Goal: Transaction & Acquisition: Download file/media

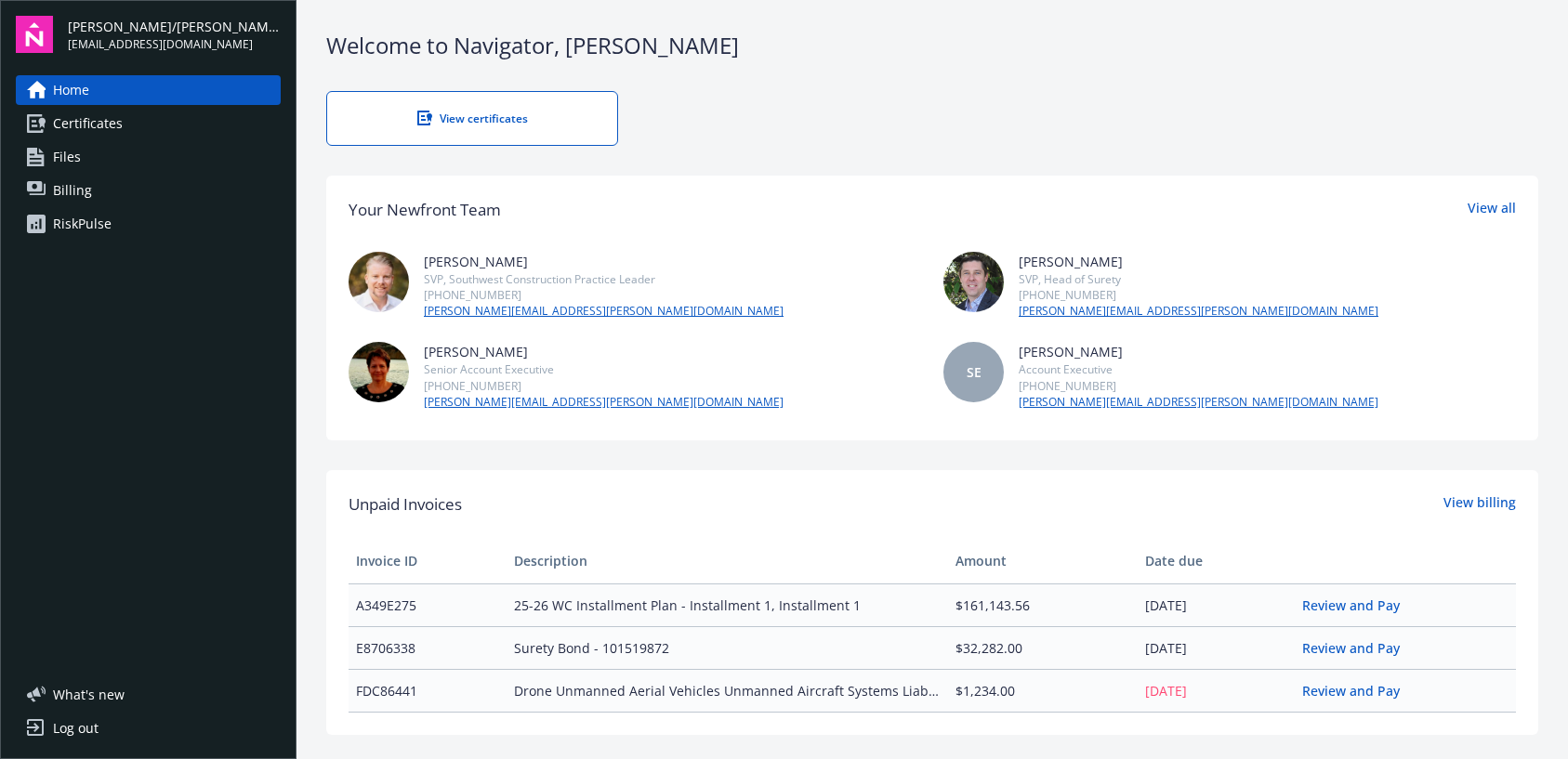
click at [97, 87] on link "Home" at bounding box center [148, 90] width 265 height 29
click at [81, 727] on div "Log out" at bounding box center [76, 729] width 45 height 29
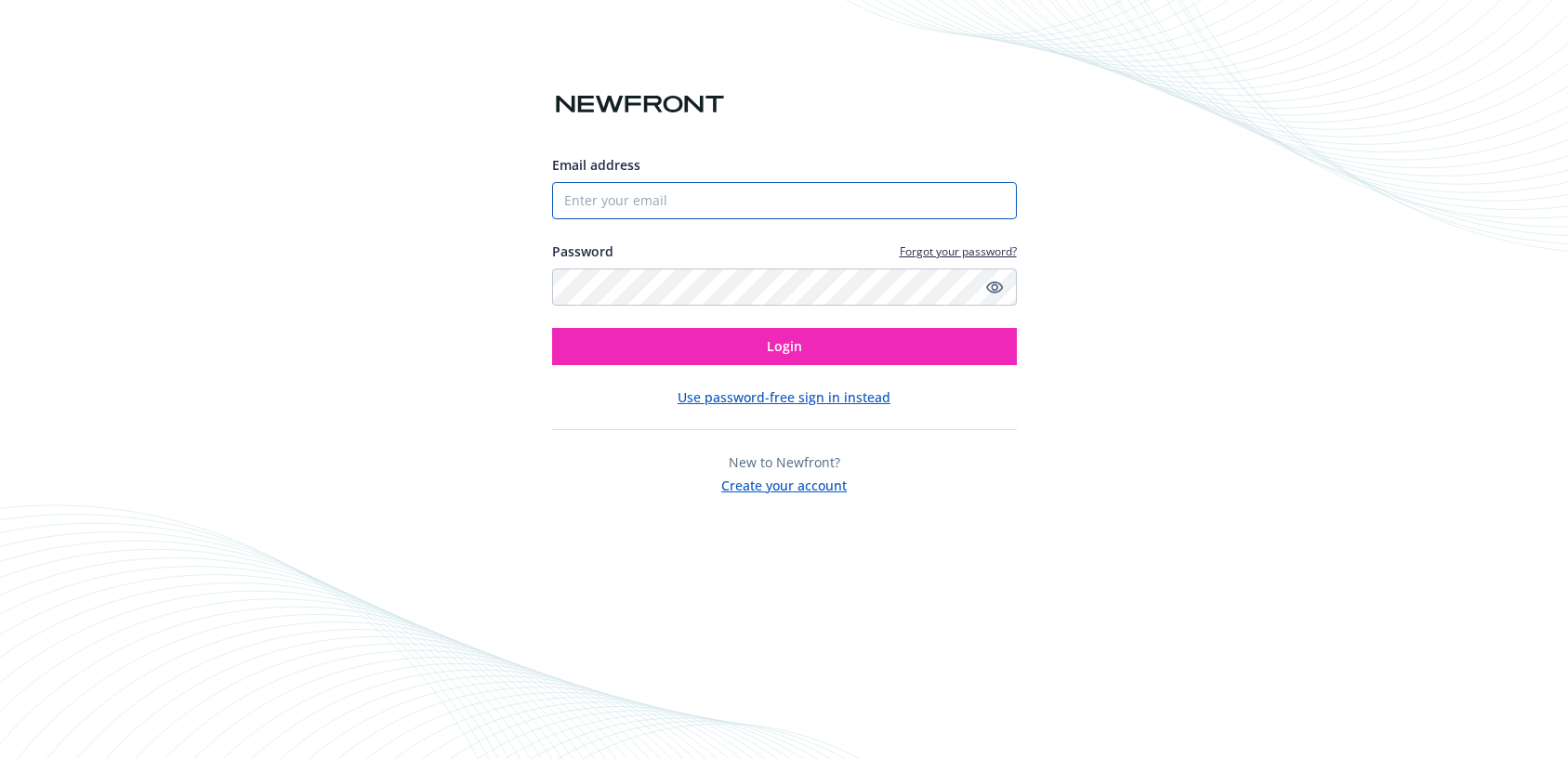
click at [658, 201] on input "Email address" at bounding box center [784, 200] width 465 height 37
type input "[EMAIL_ADDRESS][DOMAIN_NAME]"
click at [552, 328] on button "Login" at bounding box center [784, 347] width 465 height 37
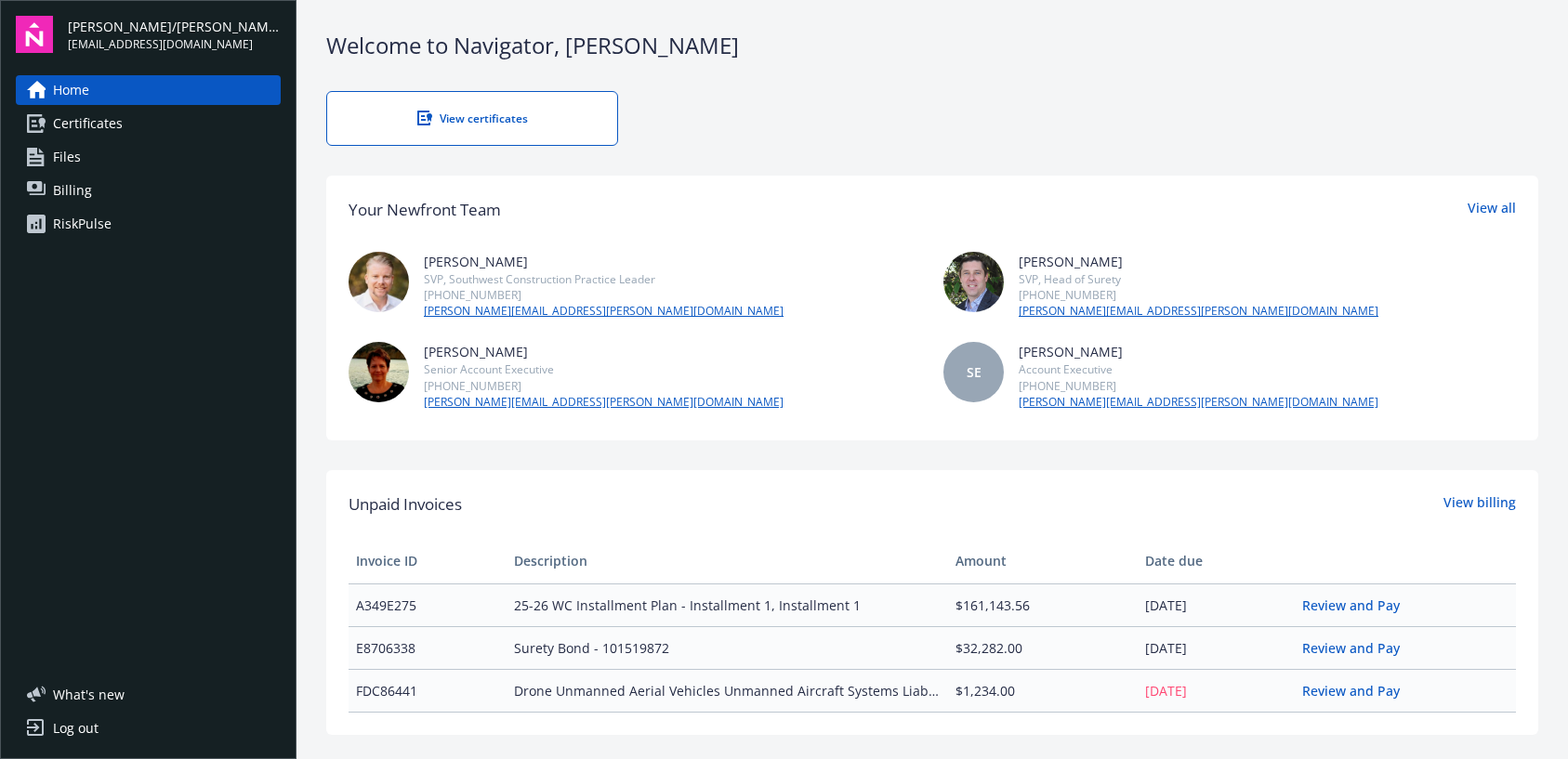
click at [91, 131] on span "Certificates" at bounding box center [87, 124] width 70 height 29
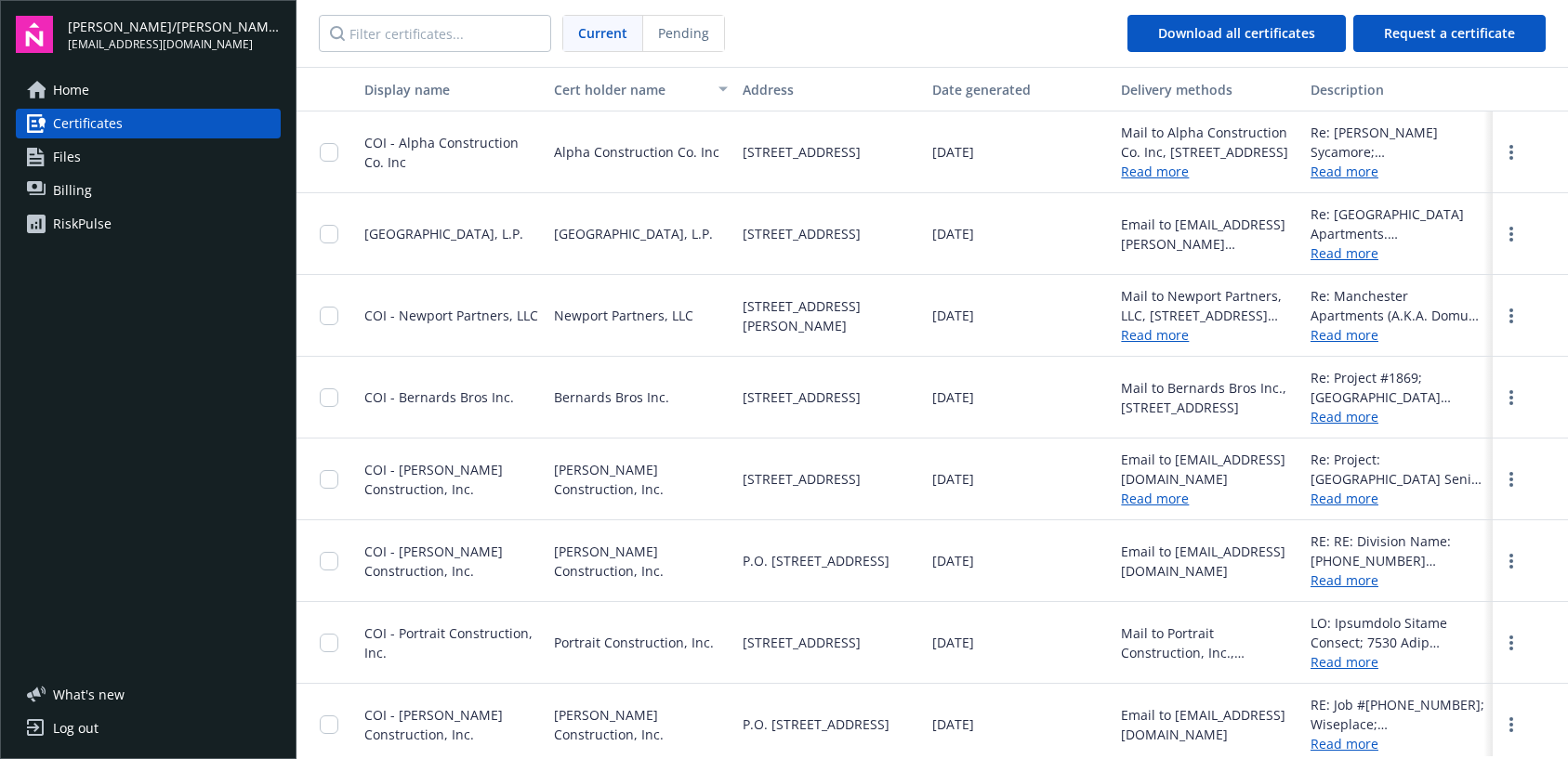
click at [626, 87] on div "Cert holder name" at bounding box center [631, 89] width 154 height 20
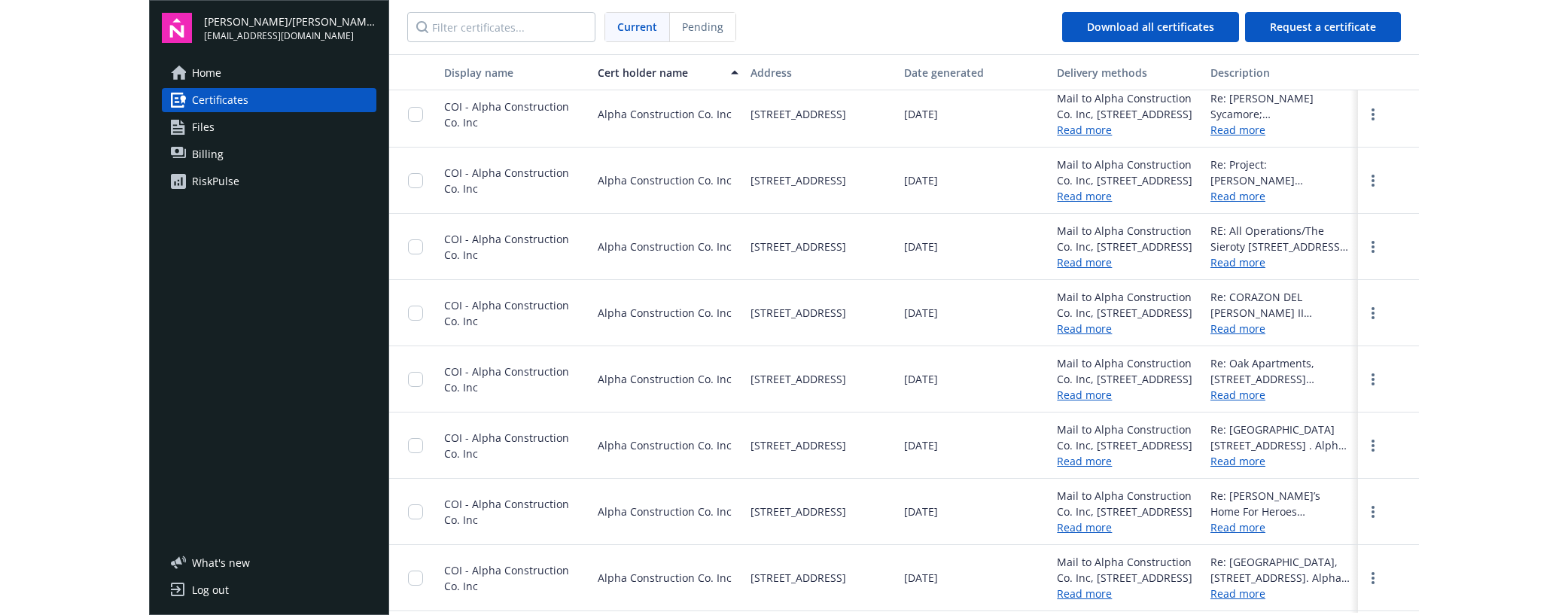
scroll to position [150, 0]
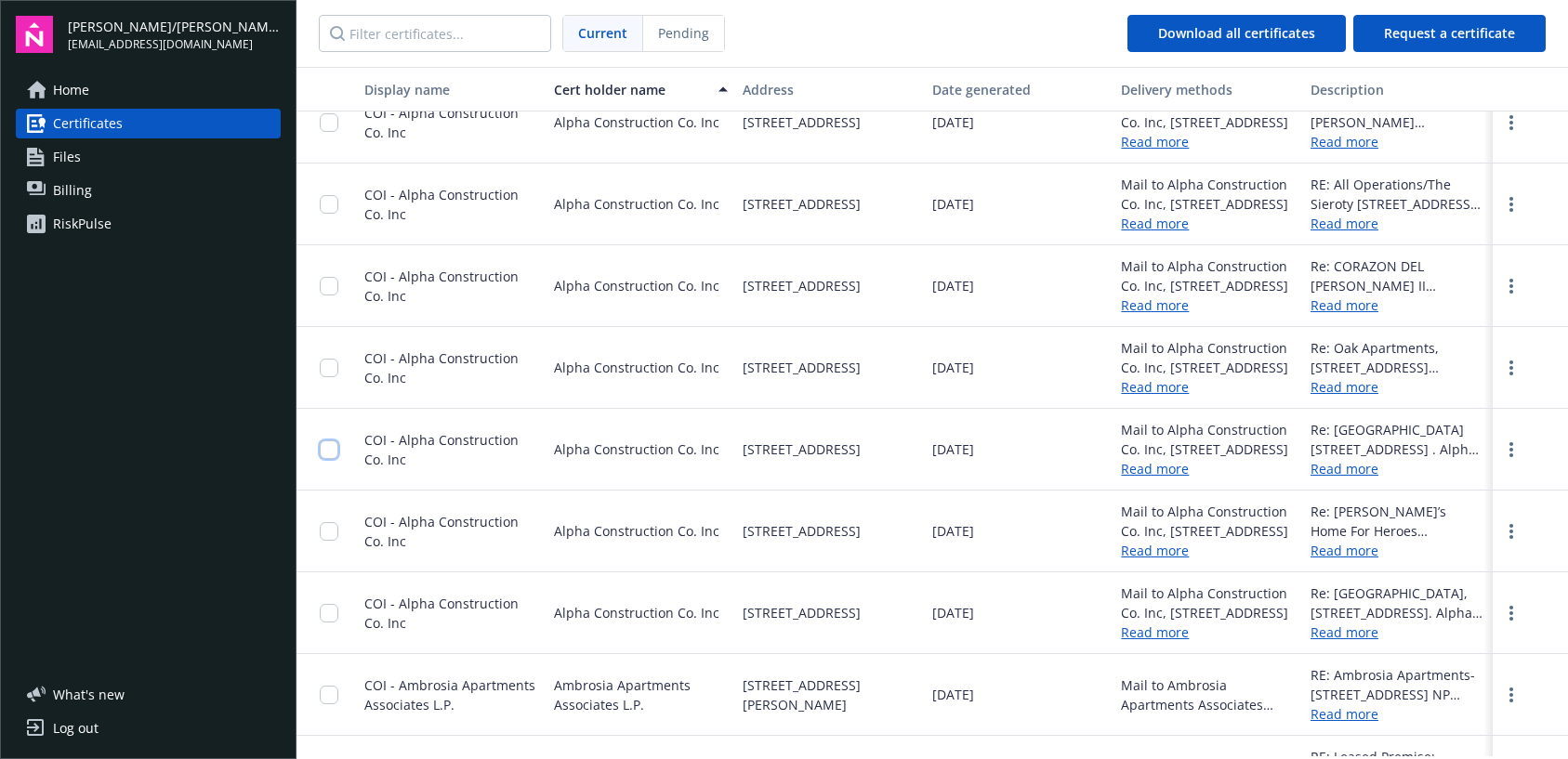
click at [328, 447] on input "checkbox" at bounding box center [328, 449] width 19 height 19
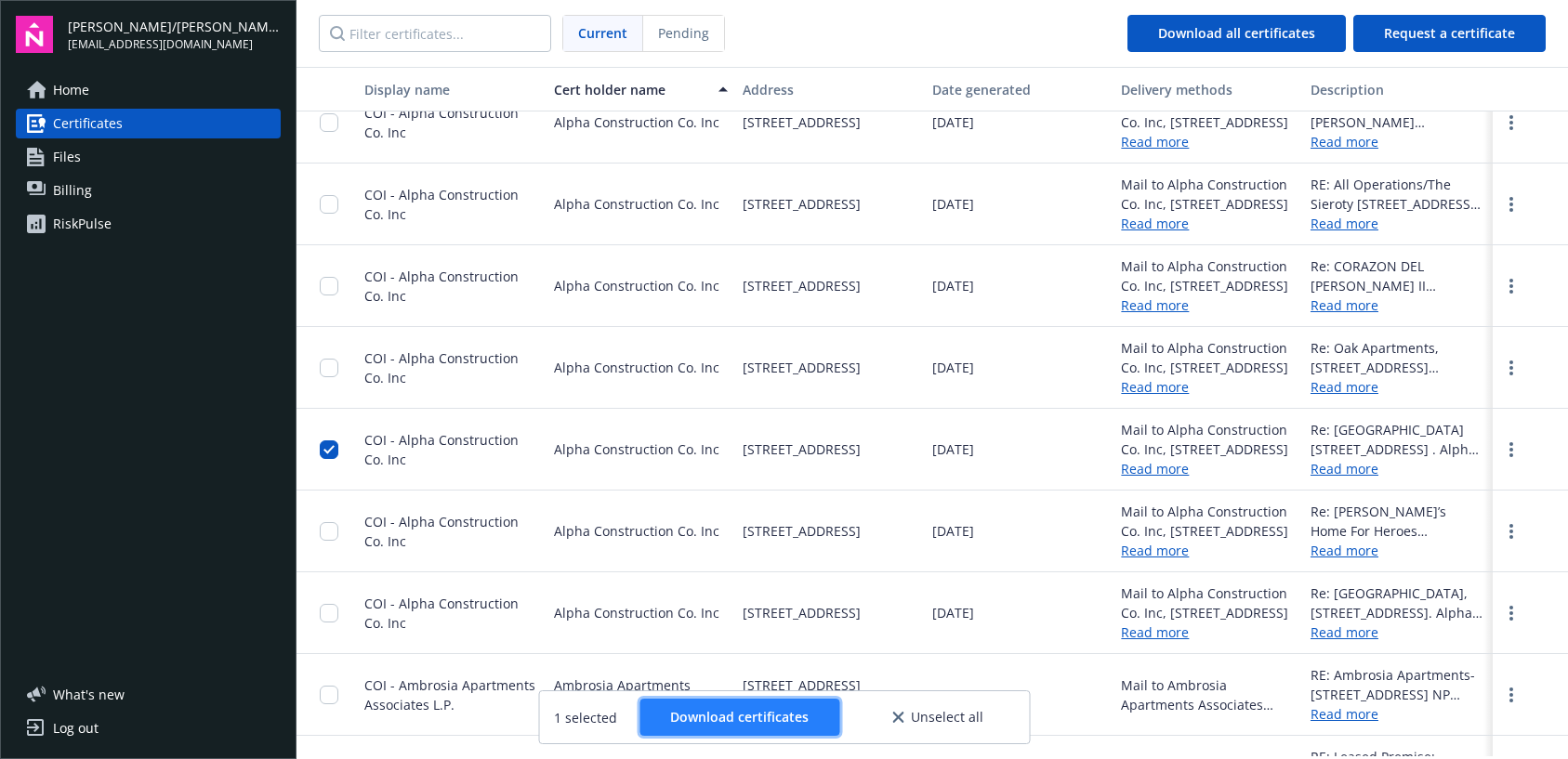
click at [710, 714] on span "Download certificates" at bounding box center [739, 717] width 139 height 18
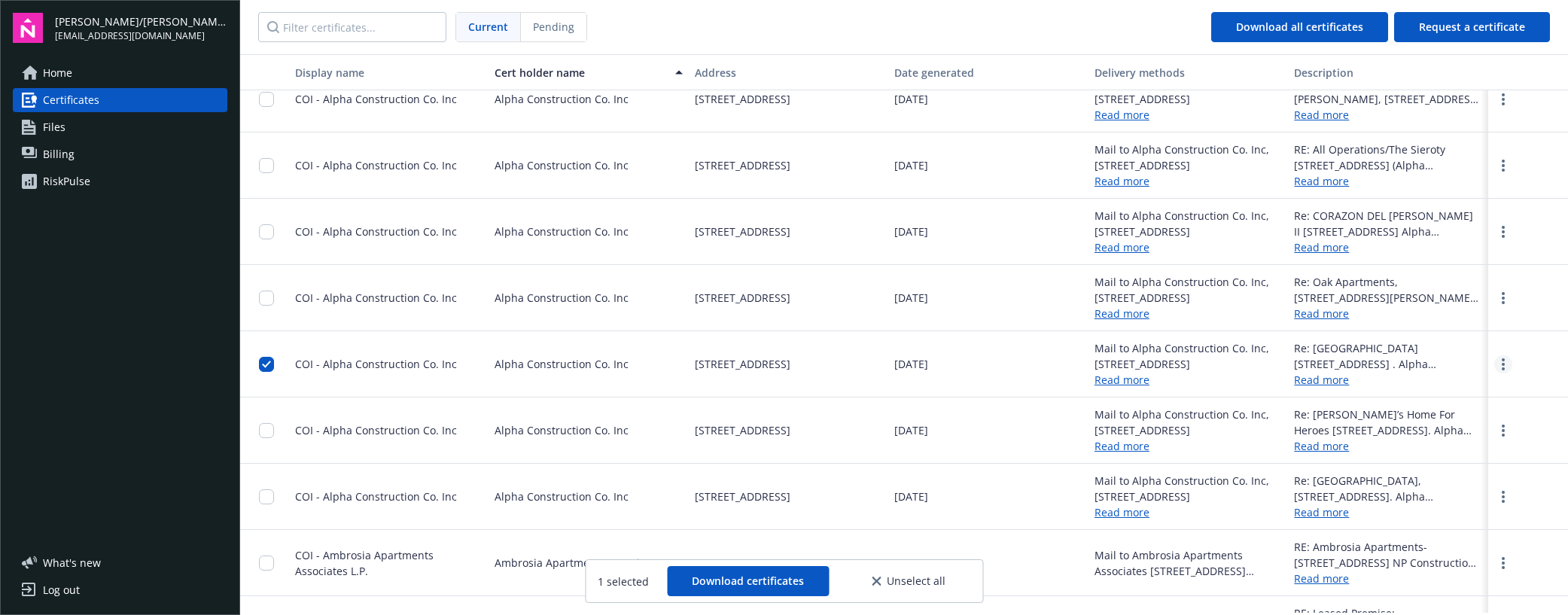
click at [1269, 361] on icon "more" at bounding box center [1503, 364] width 3 height 12
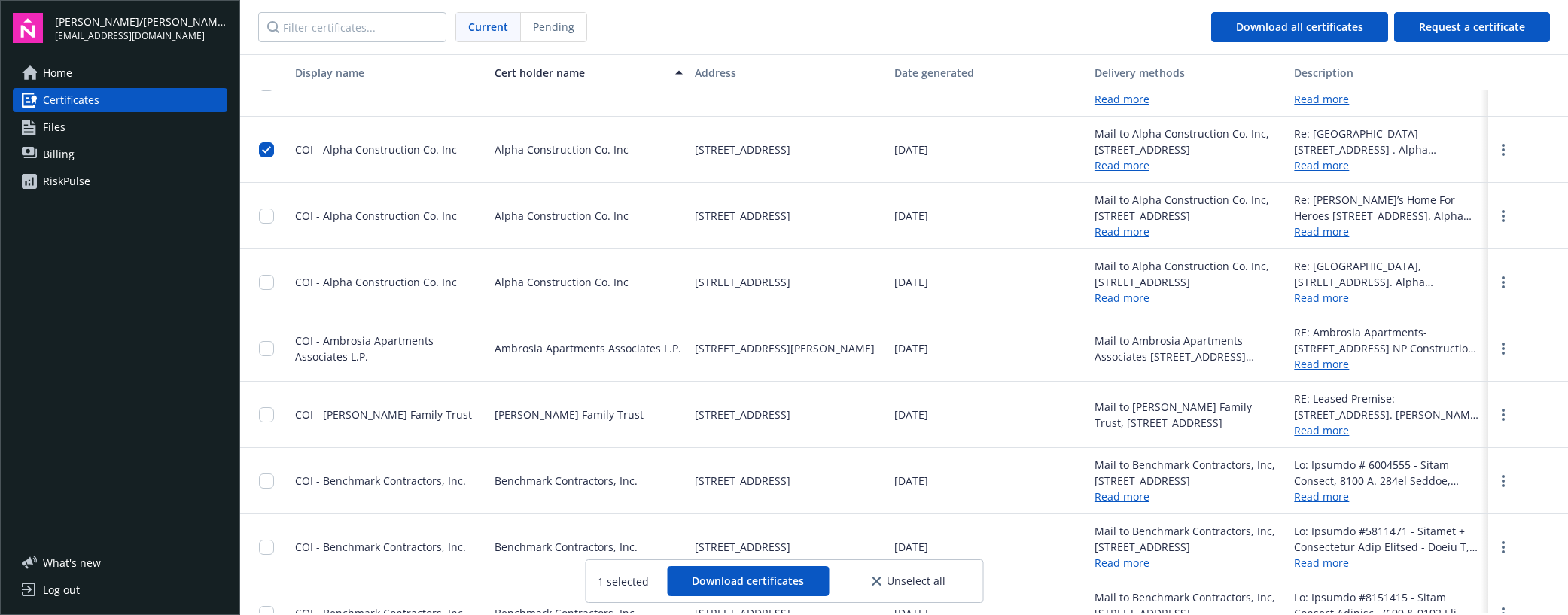
scroll to position [301, 0]
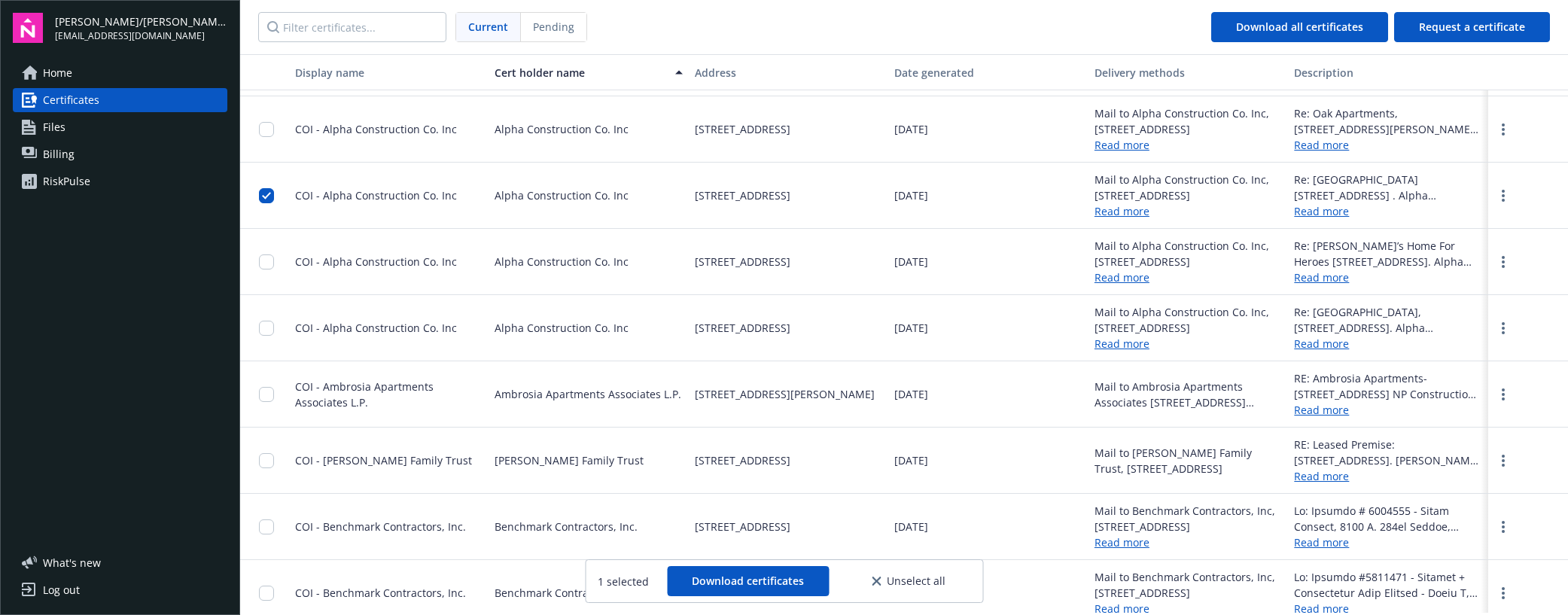
click at [1269, 211] on link "Read more" at bounding box center [1387, 211] width 188 height 16
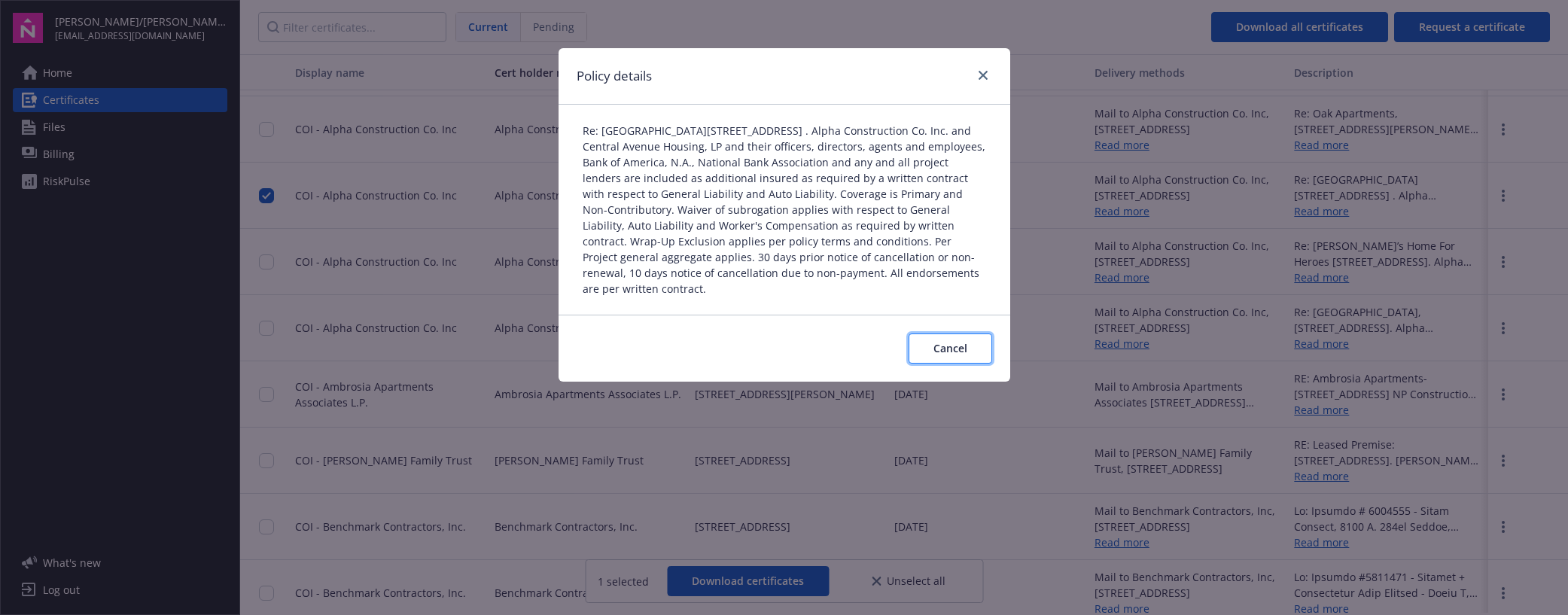
click at [950, 347] on span "Cancel" at bounding box center [950, 348] width 34 height 14
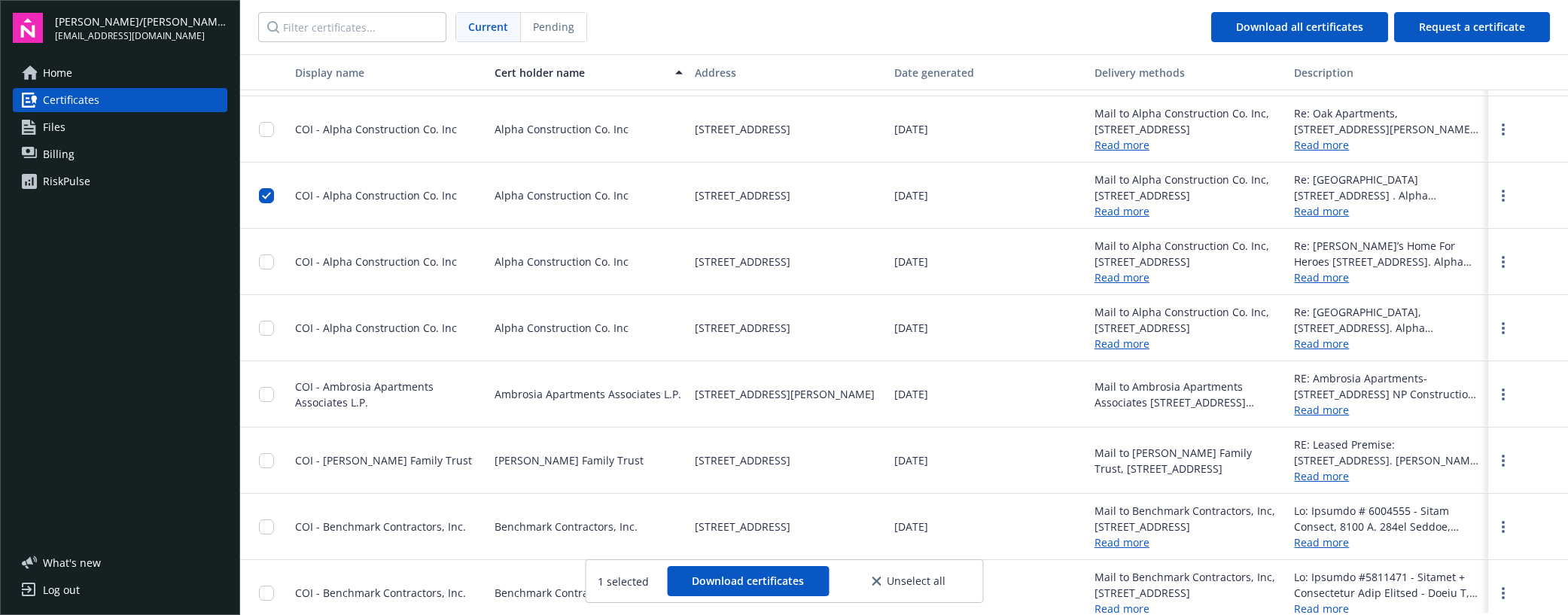
click at [1124, 212] on link "Read more" at bounding box center [1122, 211] width 55 height 14
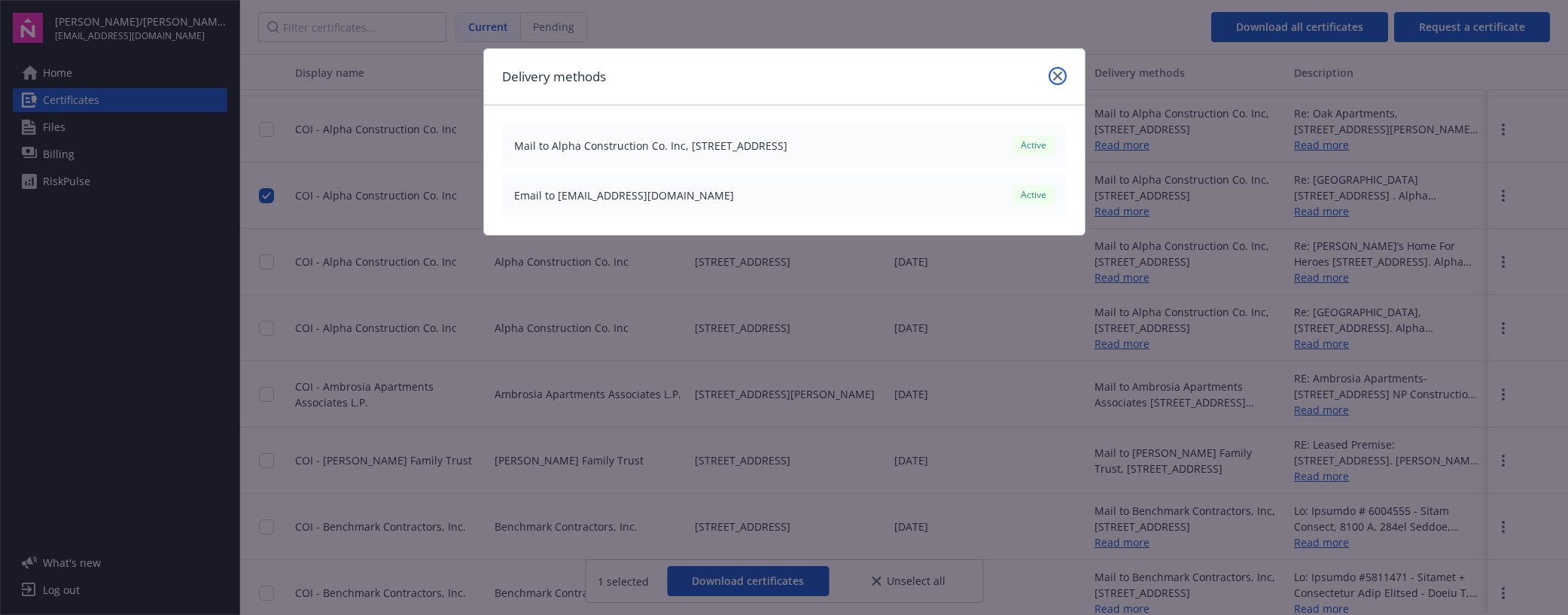
click at [1056, 72] on icon "close" at bounding box center [1056, 76] width 9 height 9
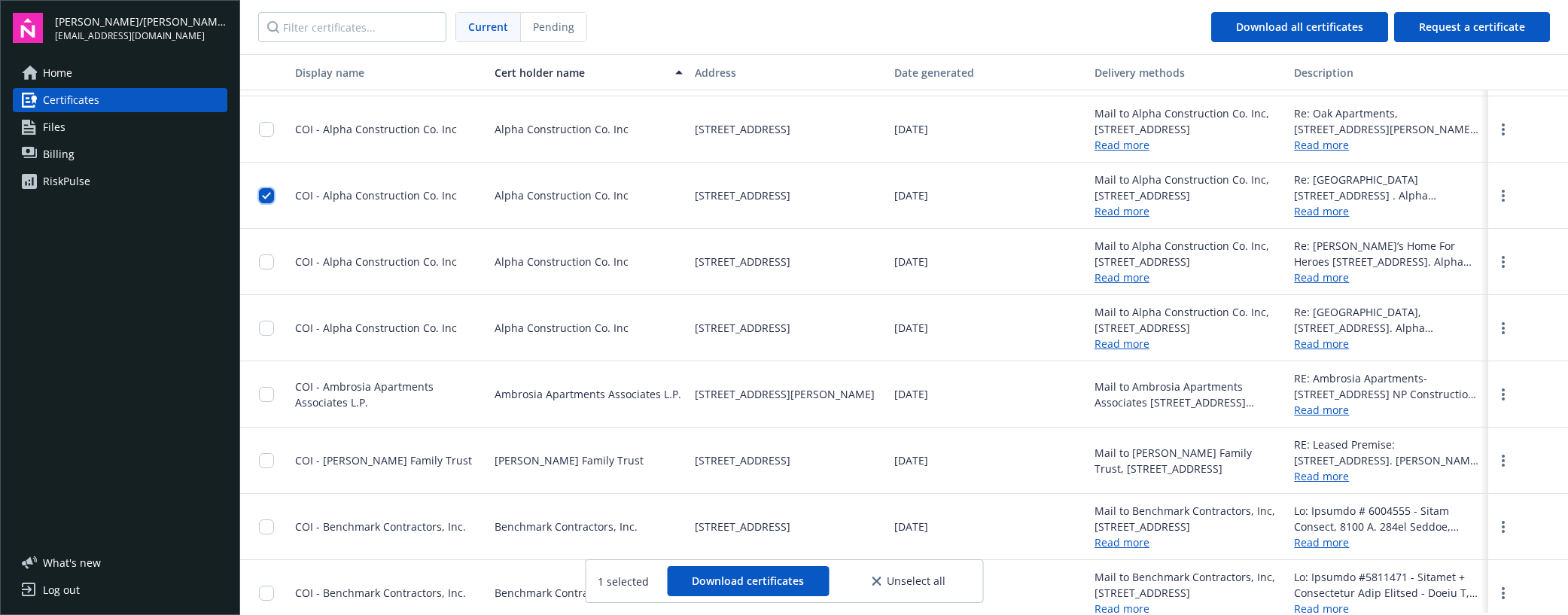
click at [264, 196] on input "checkbox" at bounding box center [266, 196] width 15 height 15
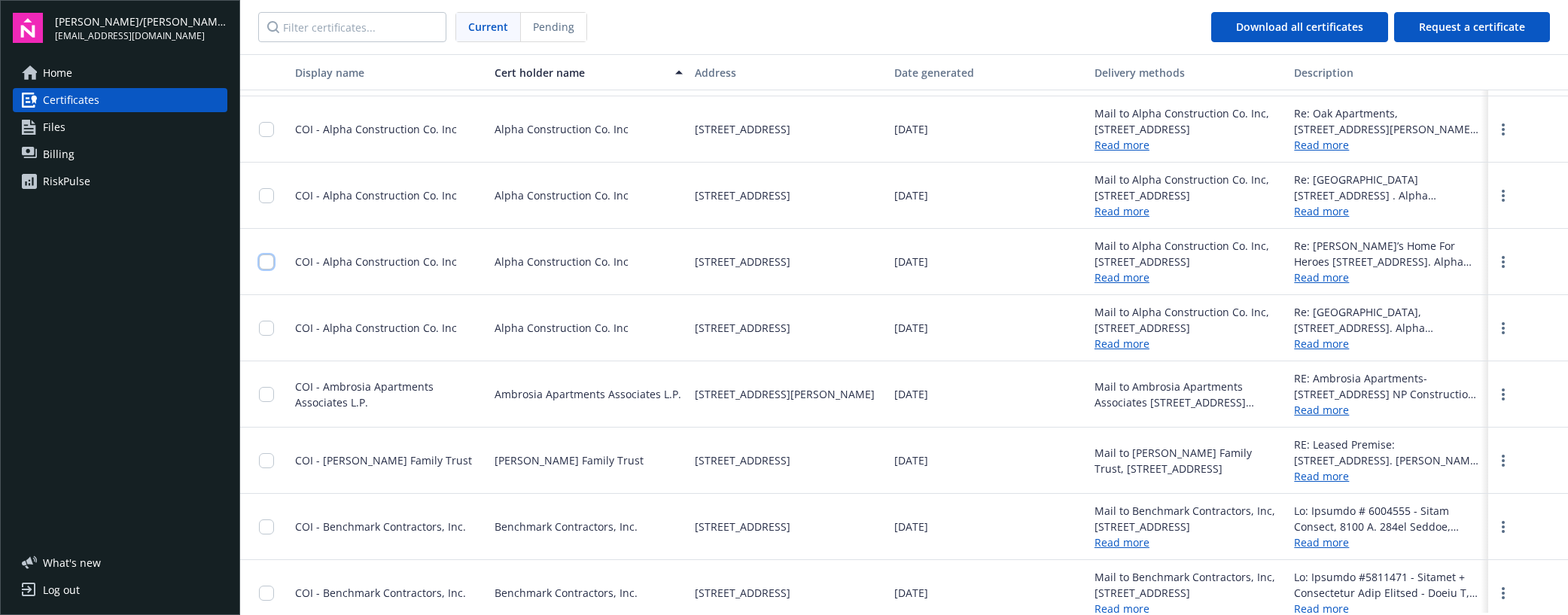
click at [265, 260] on input "checkbox" at bounding box center [266, 262] width 15 height 15
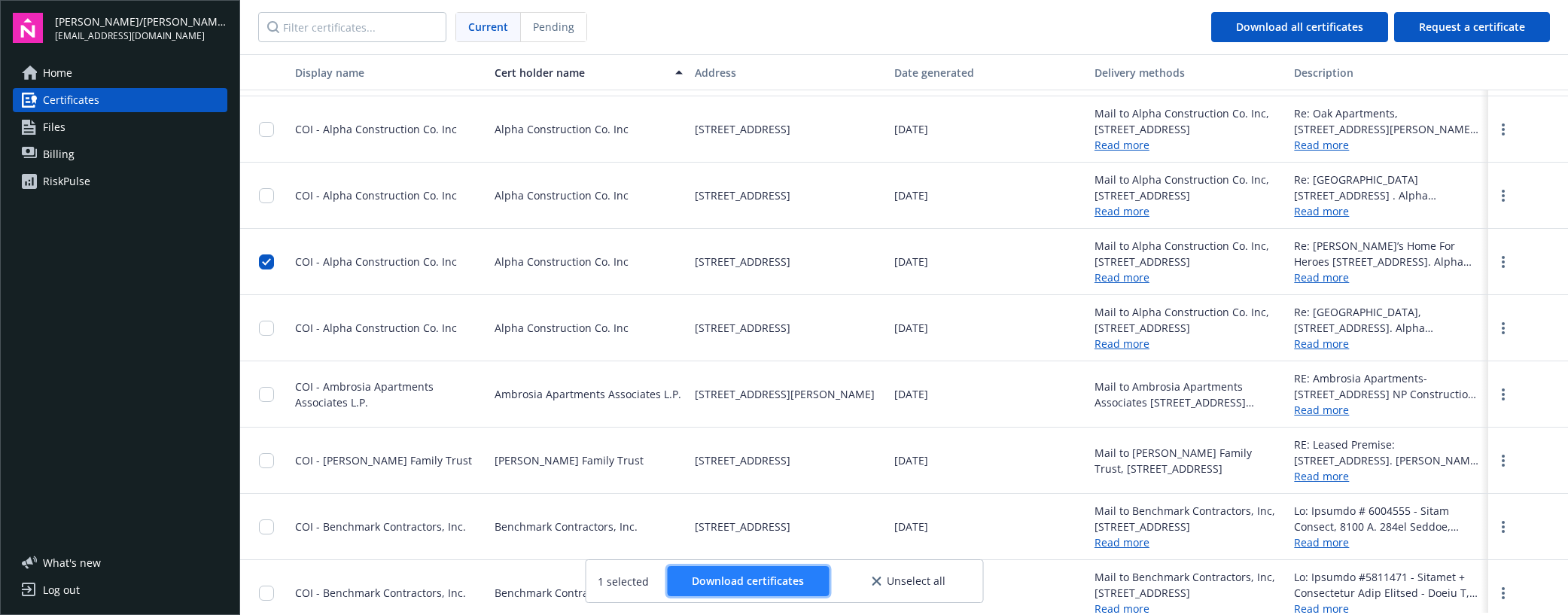
click at [745, 582] on span "Download certificates" at bounding box center [747, 581] width 112 height 14
